Goal: Information Seeking & Learning: Learn about a topic

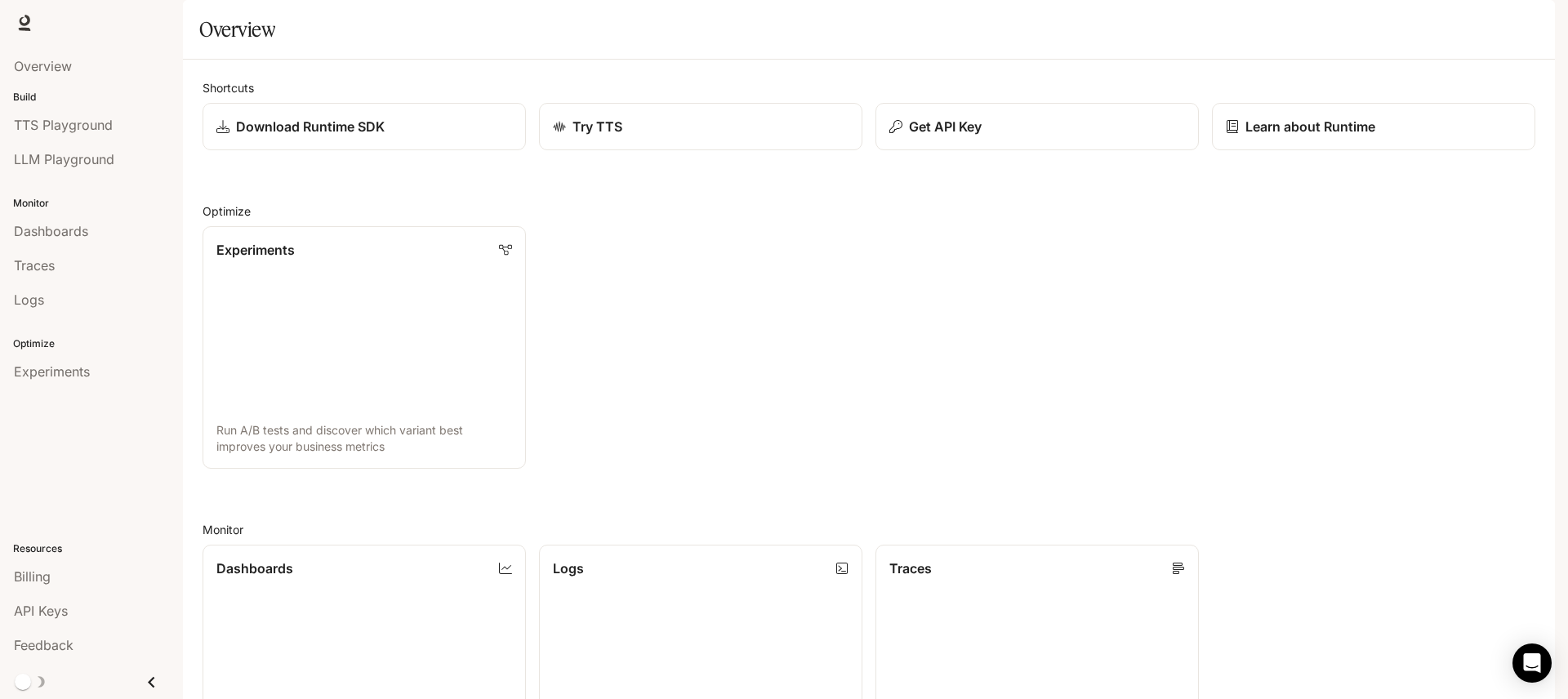
click at [1438, 25] on span "Documentation" at bounding box center [1459, 23] width 81 height 20
